Goal: Information Seeking & Learning: Learn about a topic

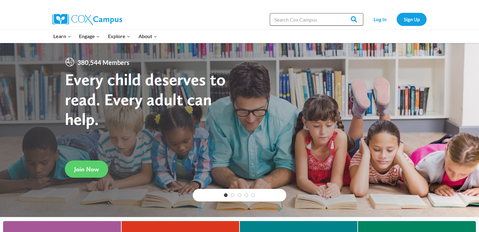
click at [319, 17] on input "Search in [URL][DOMAIN_NAME]" at bounding box center [317, 19] width 94 height 12
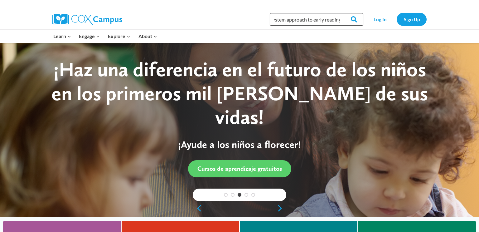
scroll to position [0, 14]
type input "ecosystem approach to early reading"
click at [339, 13] on input "Search" at bounding box center [351, 19] width 24 height 12
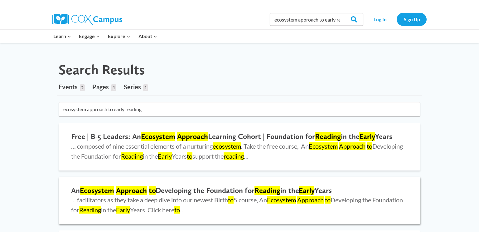
click at [166, 188] on h2 "An Ecosystem Approach to Developing the Foundation for Reading in the Early Yea…" at bounding box center [239, 190] width 337 height 9
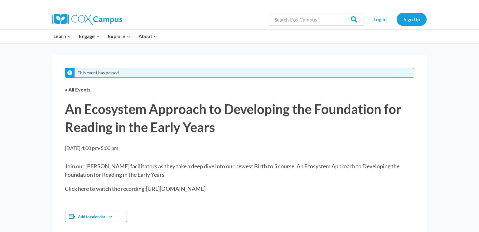
click at [33, 161] on div "This event has passed. « All Events An Ecosystem Approach to Developing the Fou…" at bounding box center [239, 204] width 479 height 323
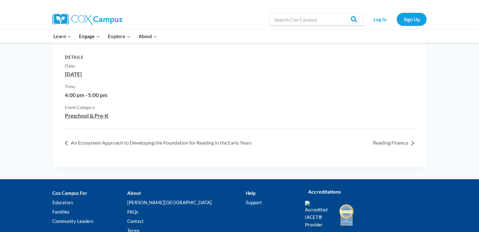
scroll to position [25, 0]
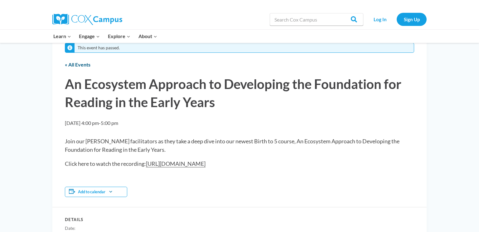
click at [70, 64] on link "« All Events" at bounding box center [78, 64] width 26 height 6
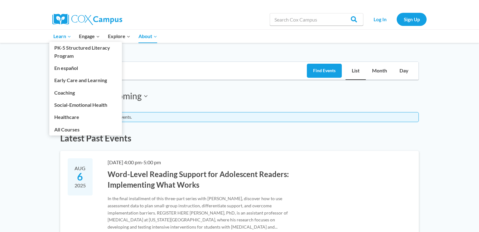
click at [57, 37] on span "Learn Expand" at bounding box center [62, 36] width 18 height 8
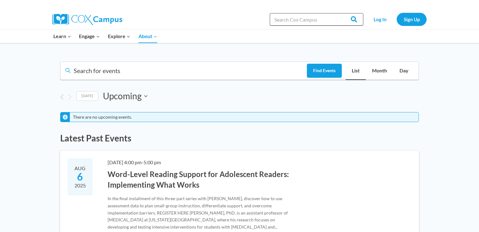
click at [314, 20] on input "Search in [URL][DOMAIN_NAME]" at bounding box center [317, 19] width 94 height 12
type input "ecosystem approach to early reading"
click at [355, 19] on input "Search" at bounding box center [351, 19] width 24 height 12
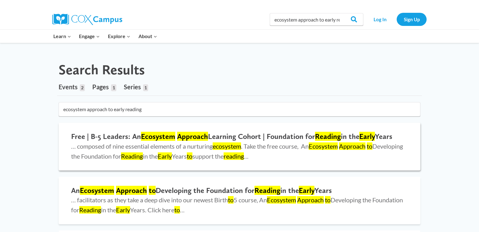
click at [248, 137] on h2 "Free | B-5 Leaders: An Ecosystem Approach Learning Cohort | Foundation for Read…" at bounding box center [239, 136] width 337 height 9
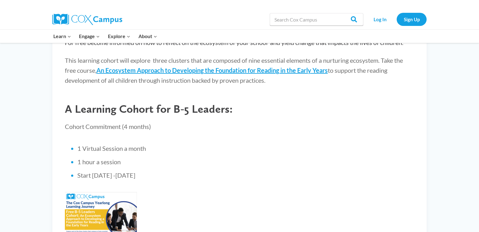
scroll to position [50, 0]
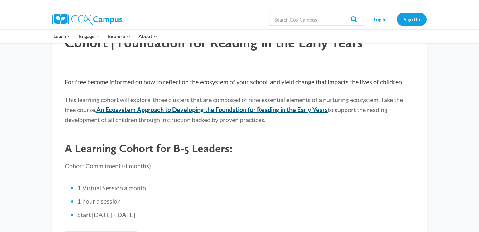
click at [166, 111] on strong "An Ecosystem Approach to Developing the Foundation for Reading in the Early Yea…" at bounding box center [211, 109] width 231 height 7
